Goal: Find specific page/section: Find specific page/section

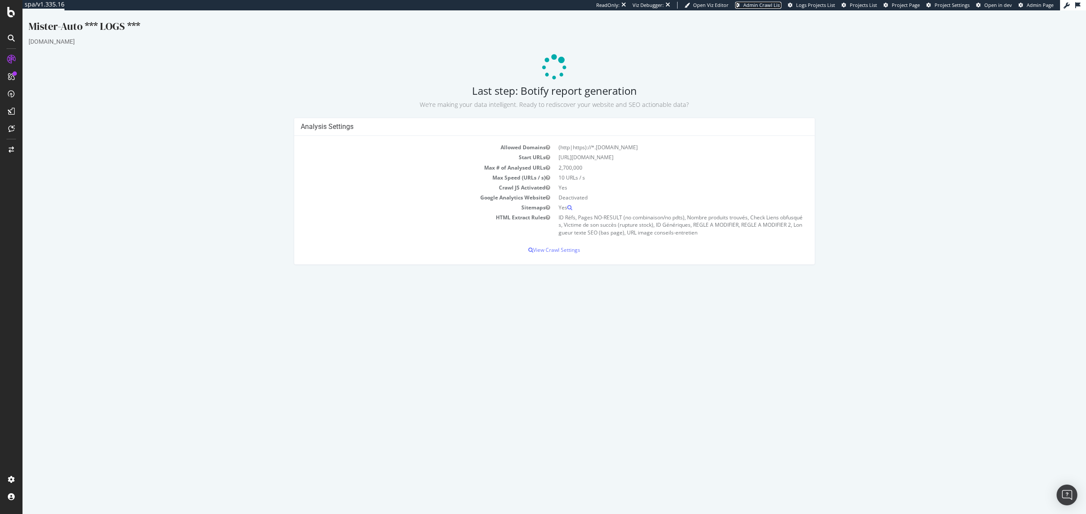
click at [759, 4] on span "Admin Crawl List" at bounding box center [762, 5] width 38 height 6
click at [567, 248] on p "View Crawl Settings" at bounding box center [554, 249] width 507 height 7
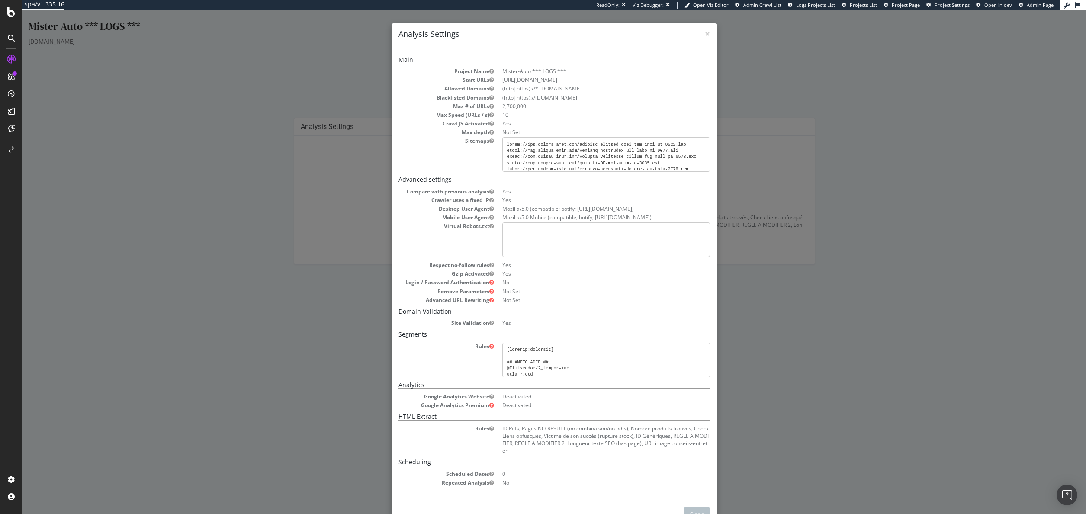
click at [345, 324] on div "× Close Analysis Settings Main Project Name Mister-Auto *** LOGS *** Start URLs…" at bounding box center [553, 262] width 1063 height 504
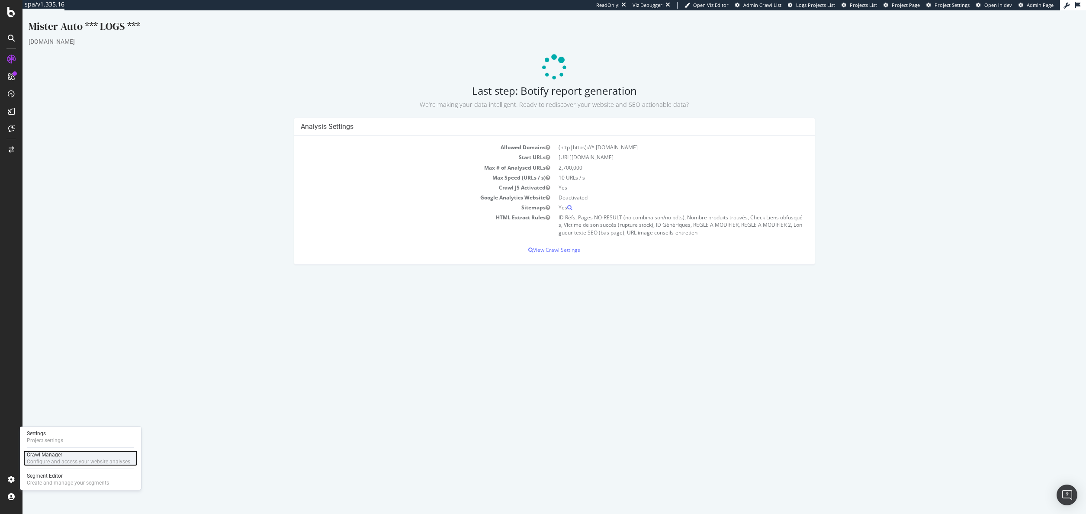
click at [49, 453] on div "Crawl Manager" at bounding box center [78, 454] width 103 height 7
